Goal: Find specific page/section: Find specific page/section

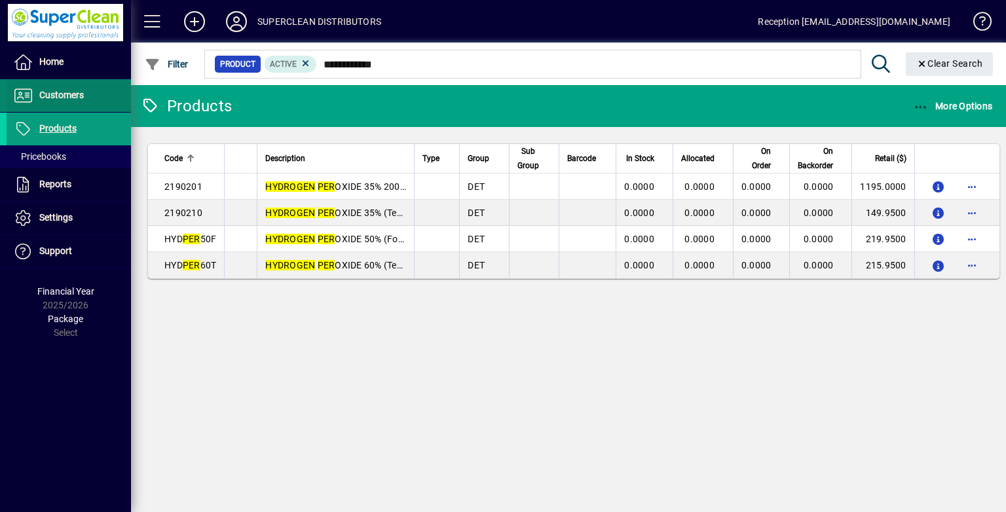
type input "**********"
click at [56, 90] on span "Customers" at bounding box center [61, 95] width 45 height 10
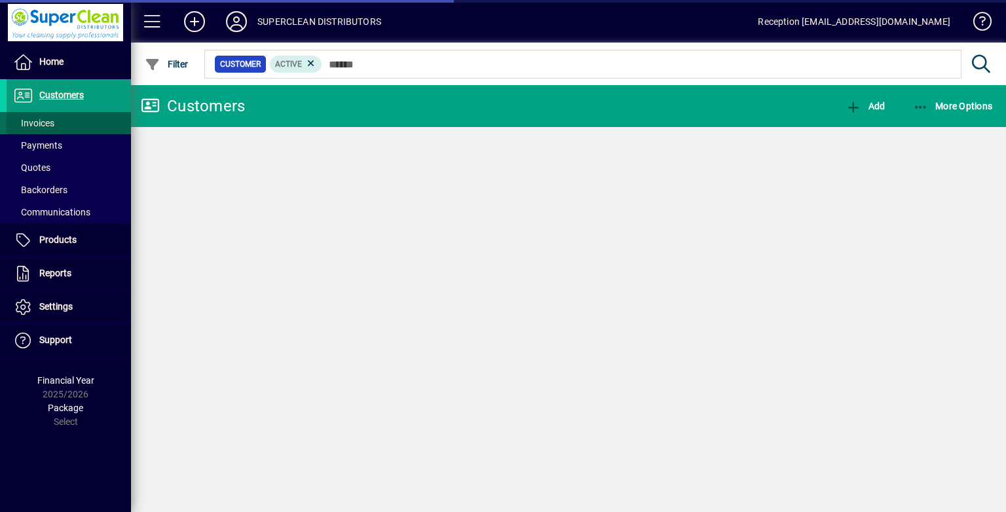
click at [62, 127] on span at bounding box center [69, 122] width 124 height 31
